Goal: Browse casually

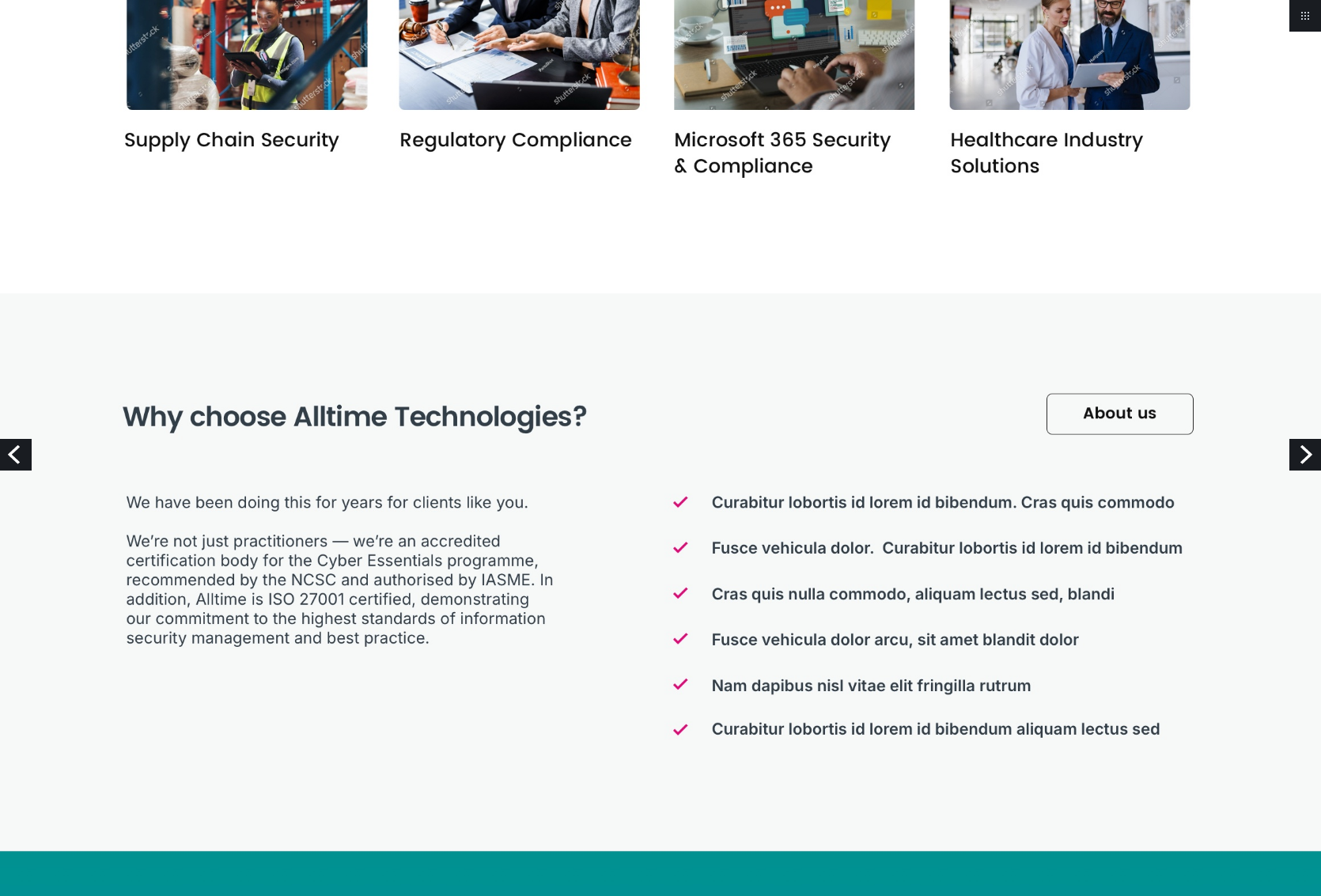
scroll to position [2034, 0]
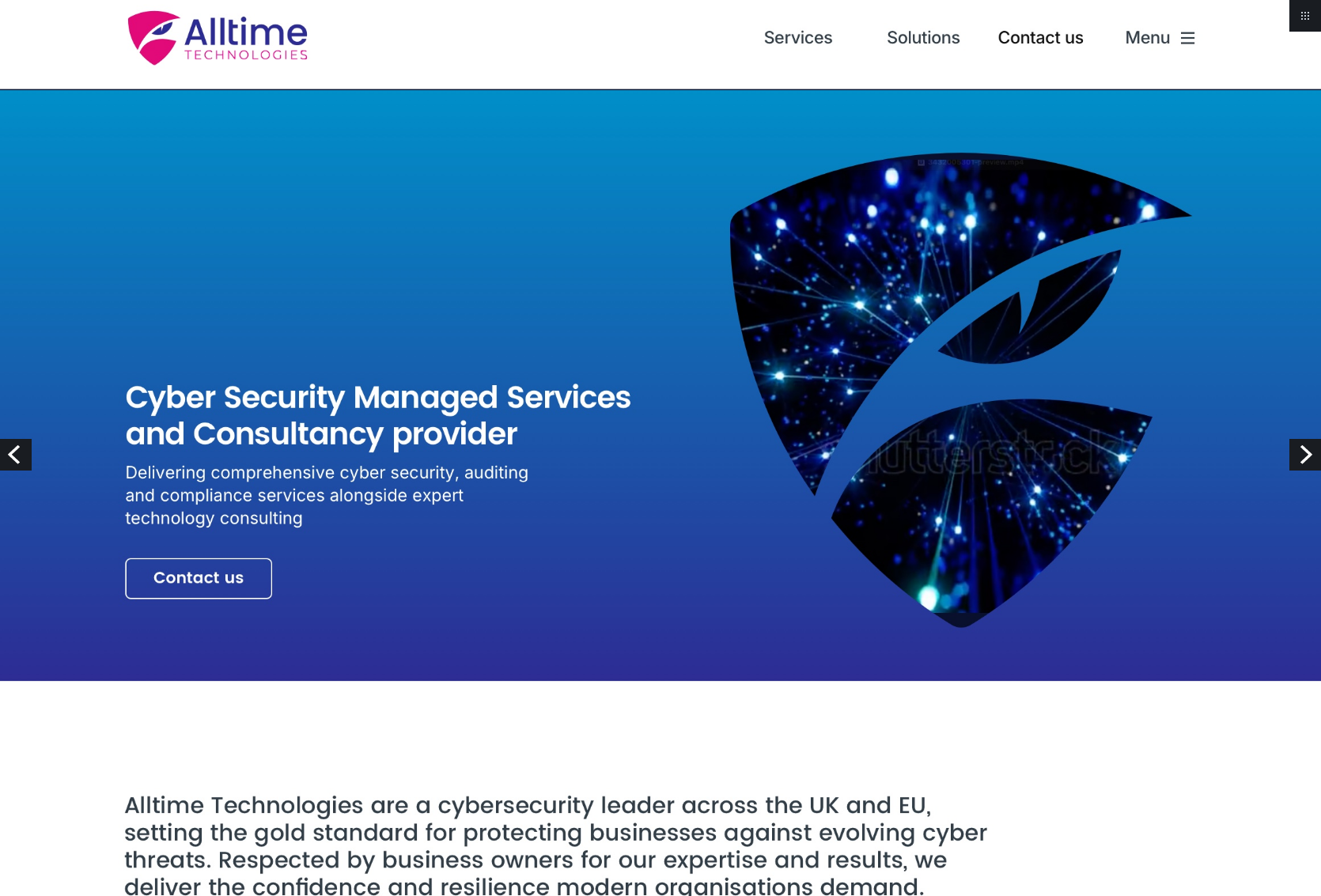
scroll to position [0, 0]
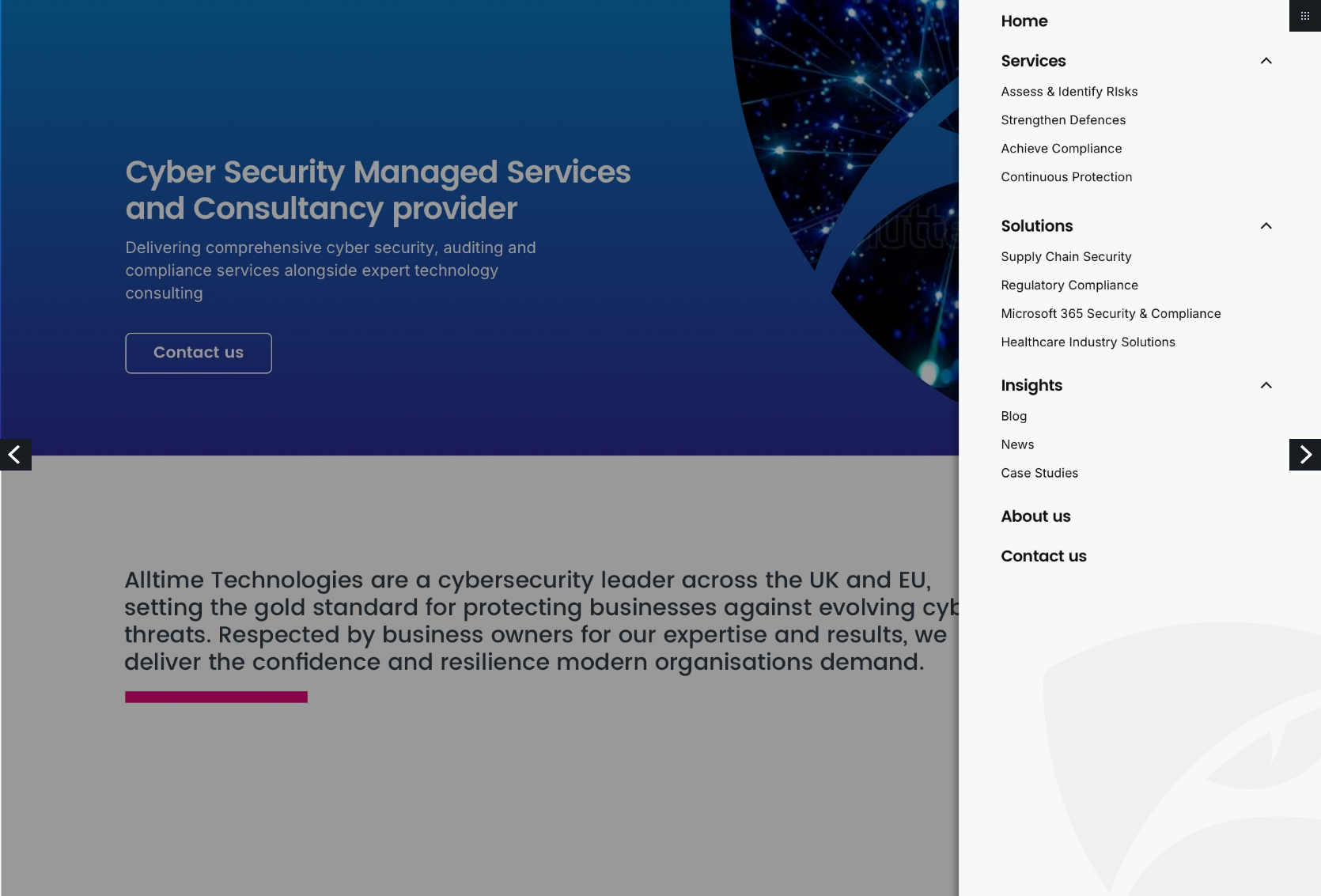
scroll to position [236, 0]
